Goal: Use online tool/utility

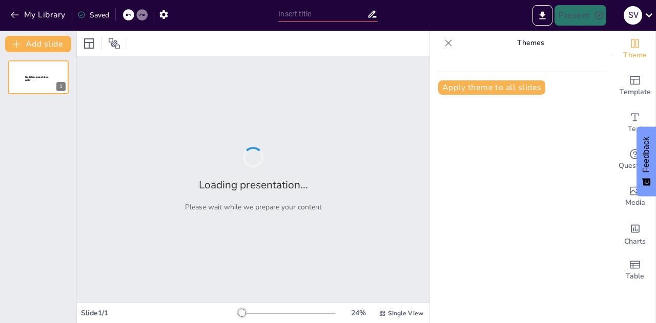
type input "Collaborate for Success: Shaping RADAR Together"
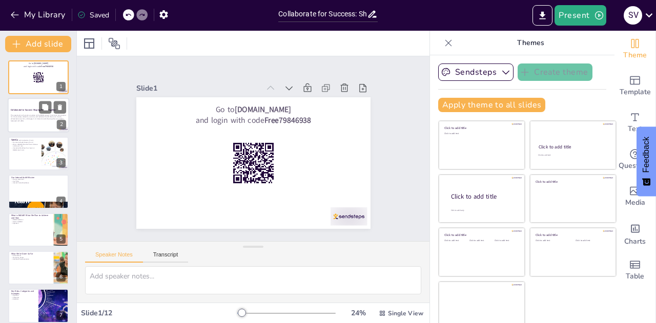
click at [29, 109] on strong "Collaborate for Success: Shaping RADAR Together" at bounding box center [33, 110] width 45 height 3
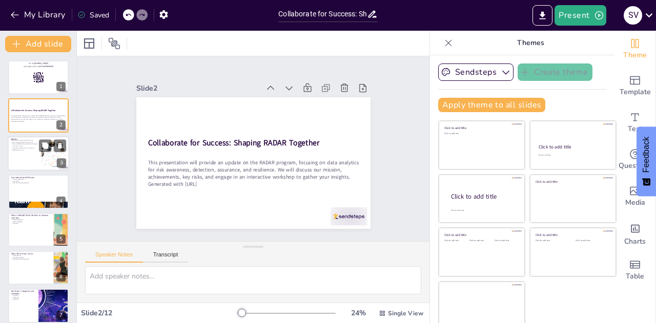
click at [30, 155] on div at bounding box center [38, 153] width 61 height 35
checkbox input "true"
type textarea "The introduction sets the stage for the presentation, allowing participants to …"
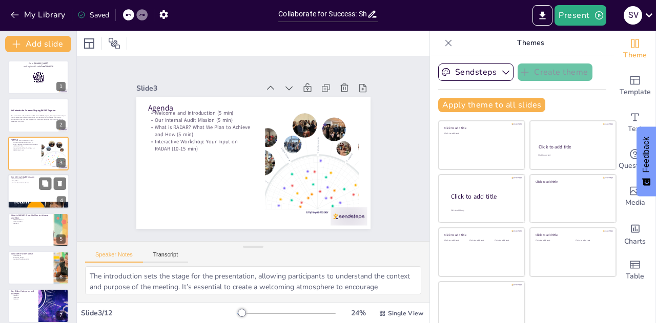
click at [30, 190] on div at bounding box center [38, 191] width 61 height 35
checkbox input "true"
type textarea "The mission statement encapsulates the purpose and vision of the internal audit…"
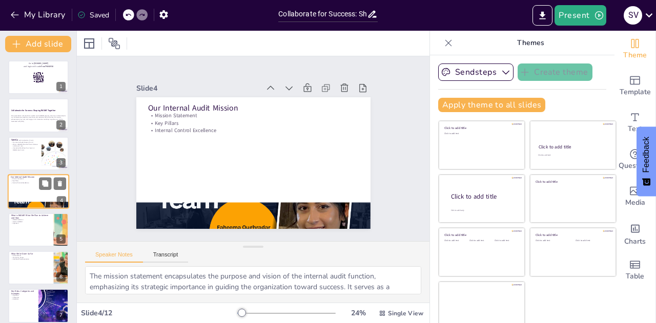
scroll to position [4, 0]
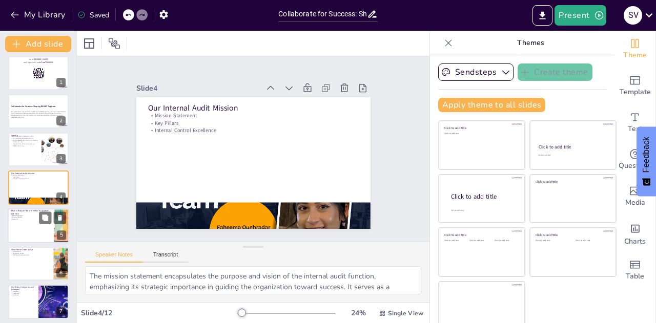
click at [31, 219] on p "Approach" at bounding box center [31, 219] width 40 height 2
checkbox input "true"
type textarea "Defining RADAR clarifies its purpose and scope, ensuring that participants unde…"
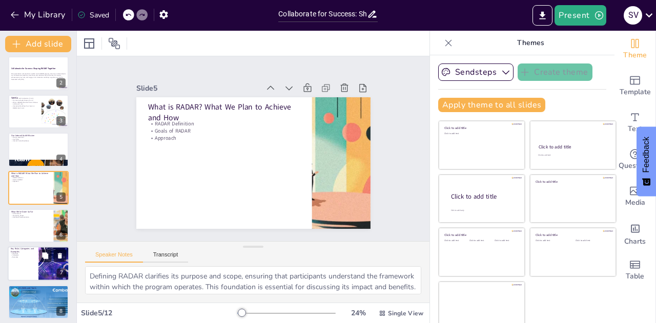
click at [29, 259] on div at bounding box center [38, 264] width 61 height 35
checkbox input "true"
type textarea "Identifying key risks is critical for understanding the challenges the organiza…"
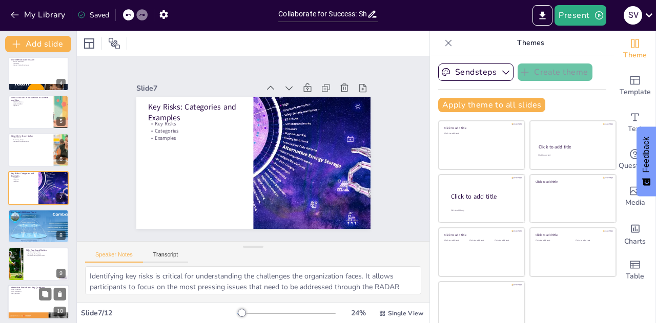
click at [28, 293] on p "Engagement" at bounding box center [38, 294] width 55 height 2
checkbox input "true"
type textarea "Presenting key questions for the workshop encourages participants to think crit…"
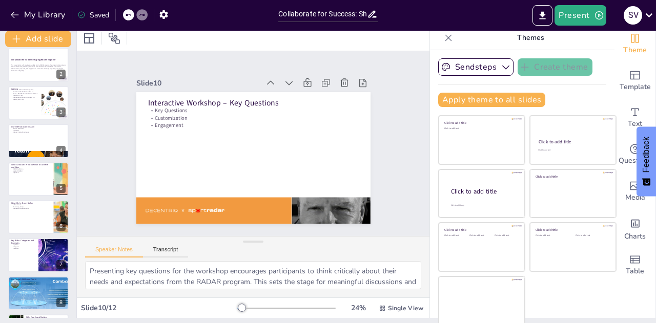
scroll to position [0, 0]
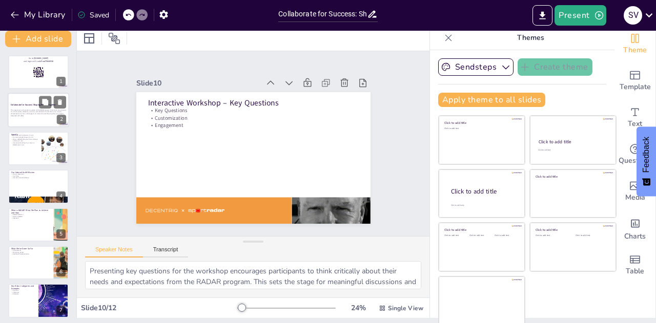
click at [36, 109] on div "This presentation will provide an update on the RADAR program, focusing on data…" at bounding box center [38, 113] width 55 height 11
checkbox input "true"
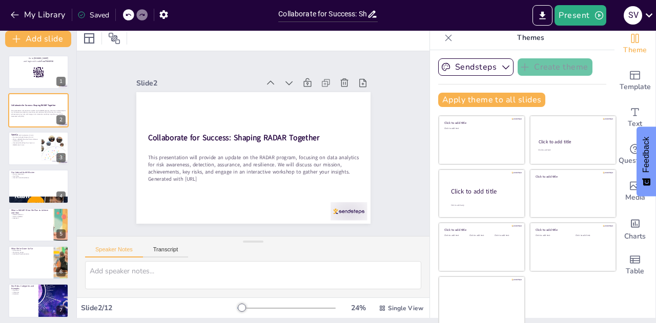
checkbox input "true"
